Goal: Book appointment/travel/reservation

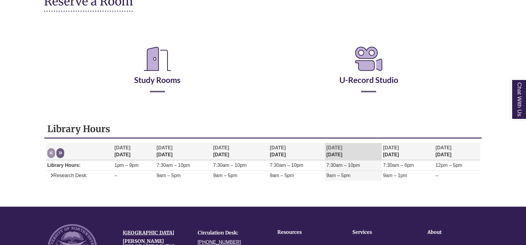
scroll to position [87, 0]
click at [139, 81] on link "Study Rooms" at bounding box center [157, 72] width 46 height 25
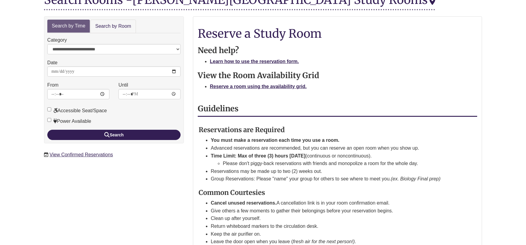
scroll to position [85, 0]
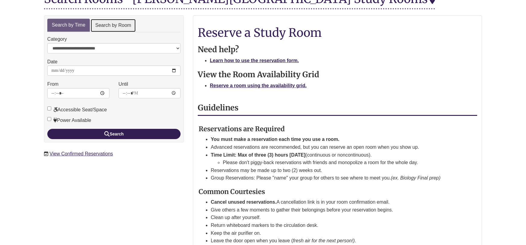
click at [115, 24] on link "Search by Room" at bounding box center [113, 26] width 46 height 14
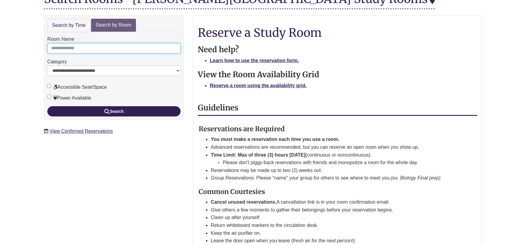
click at [72, 49] on input "Room Name" at bounding box center [113, 48] width 133 height 10
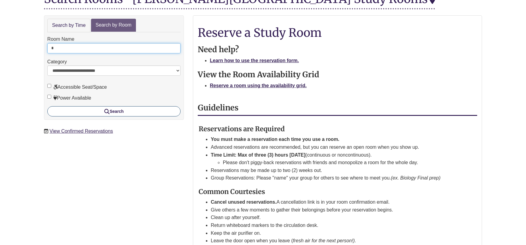
type input "*"
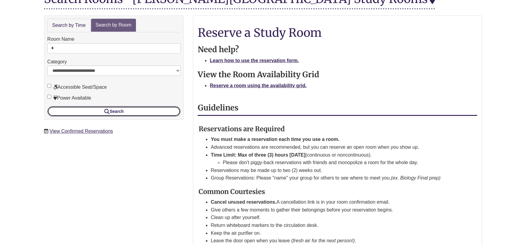
click at [92, 112] on button "Search" at bounding box center [113, 111] width 133 height 10
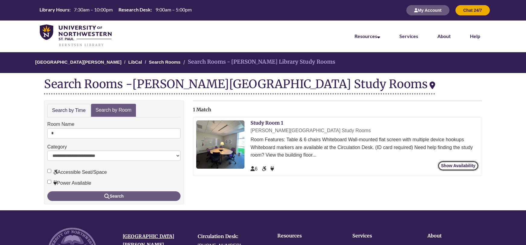
click at [454, 165] on link "Show Availability" at bounding box center [458, 166] width 41 height 10
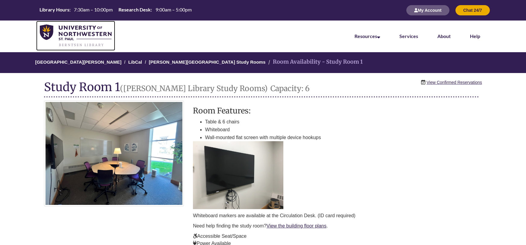
click at [80, 32] on img at bounding box center [76, 35] width 72 height 23
